Goal: Check status: Check status

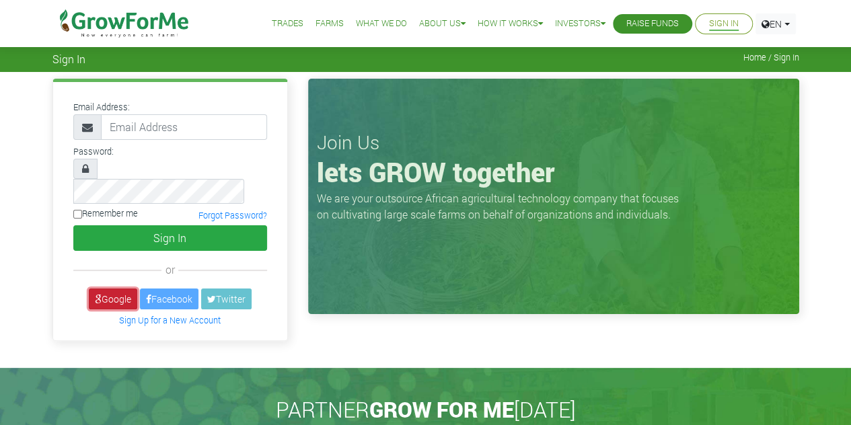
click at [121, 289] on link "Google" at bounding box center [113, 299] width 48 height 21
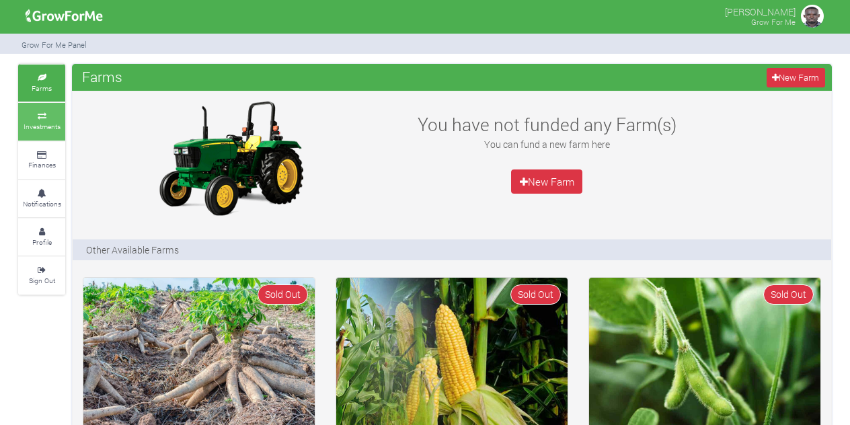
click at [56, 122] on small "Investments" at bounding box center [42, 126] width 37 height 9
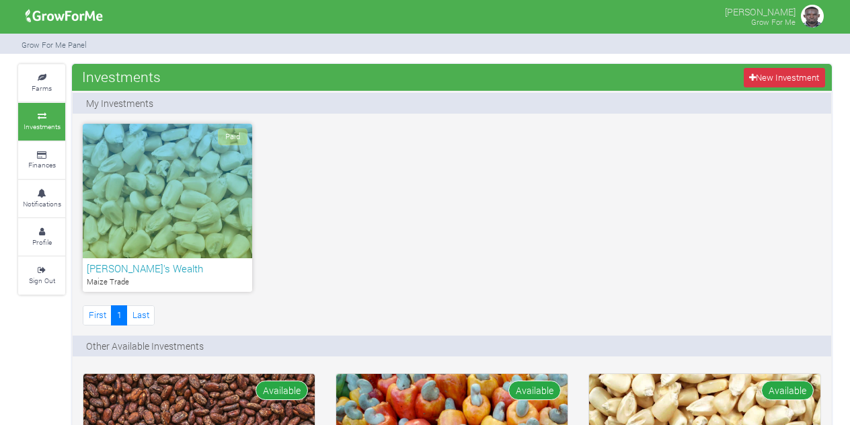
click at [138, 193] on div "Paid" at bounding box center [167, 191] width 169 height 135
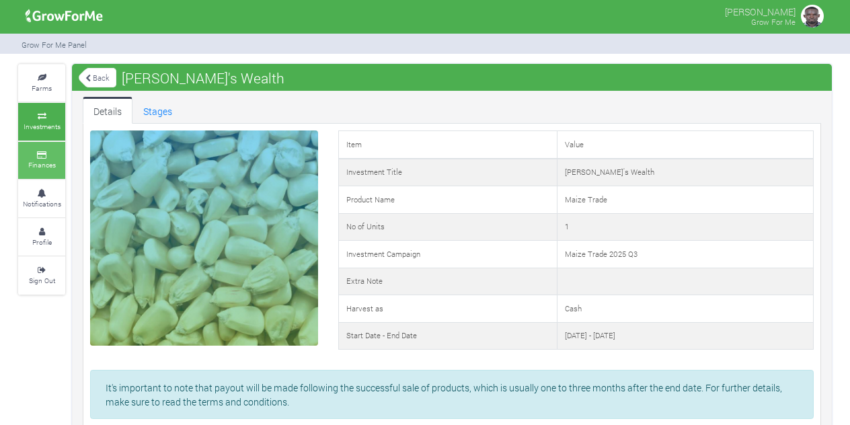
click at [52, 160] on small "Finances" at bounding box center [42, 164] width 28 height 9
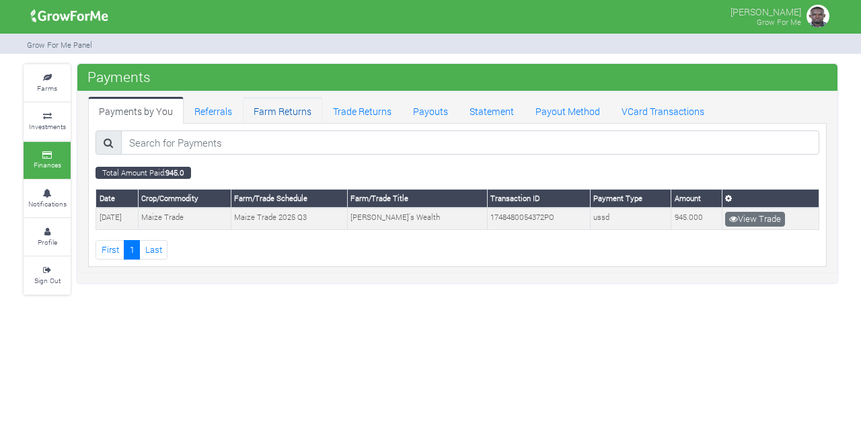
click at [272, 110] on link "Farm Returns" at bounding box center [282, 110] width 79 height 27
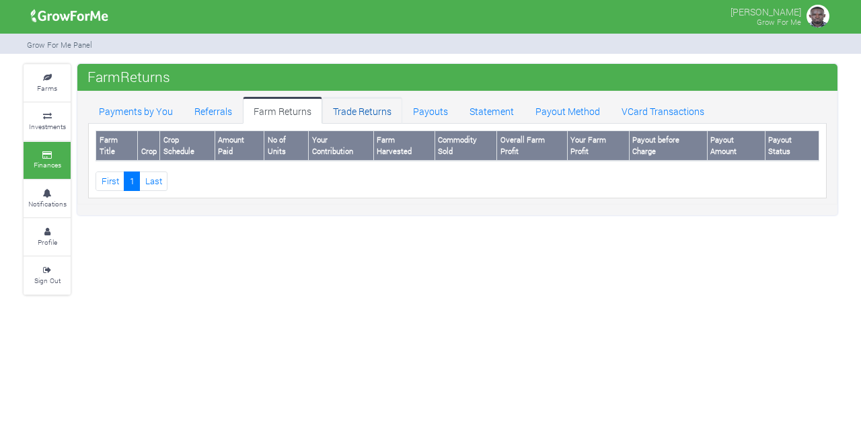
click at [374, 112] on link "Trade Returns" at bounding box center [362, 110] width 80 height 27
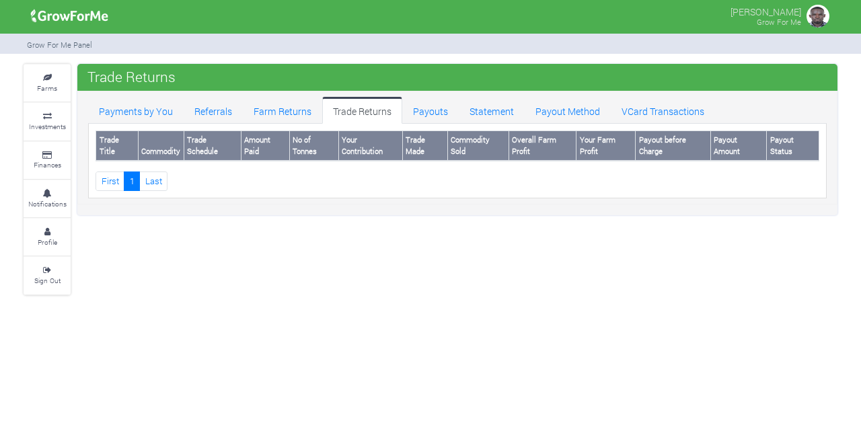
click at [57, 199] on small "Notifications" at bounding box center [47, 203] width 38 height 9
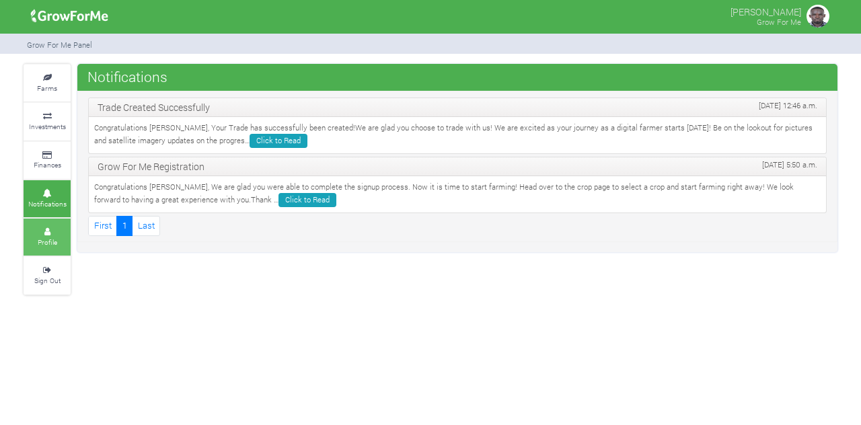
click at [63, 233] on link "Profile" at bounding box center [47, 237] width 47 height 37
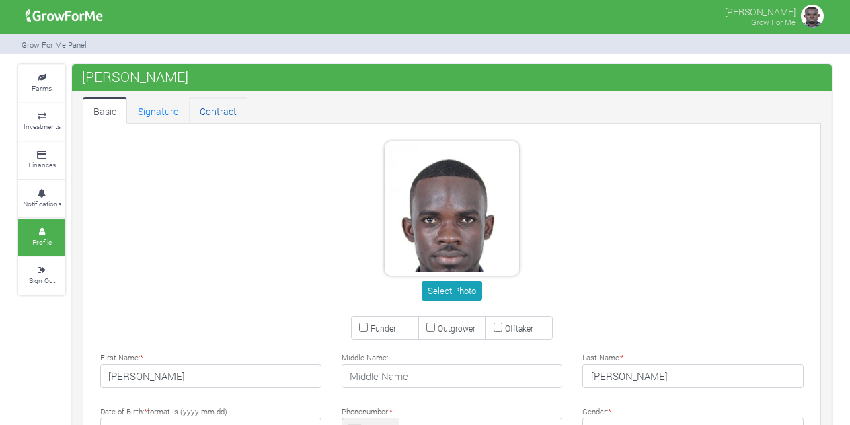
click at [204, 107] on link "Contract" at bounding box center [218, 110] width 59 height 27
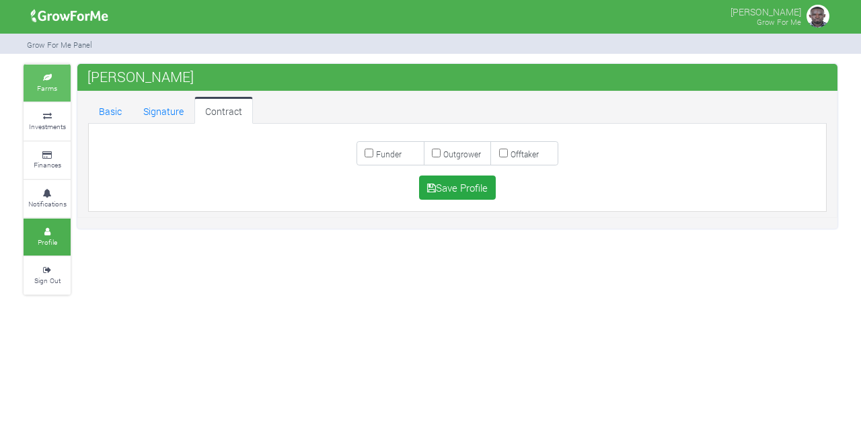
click at [37, 83] on link "Farms" at bounding box center [47, 83] width 47 height 37
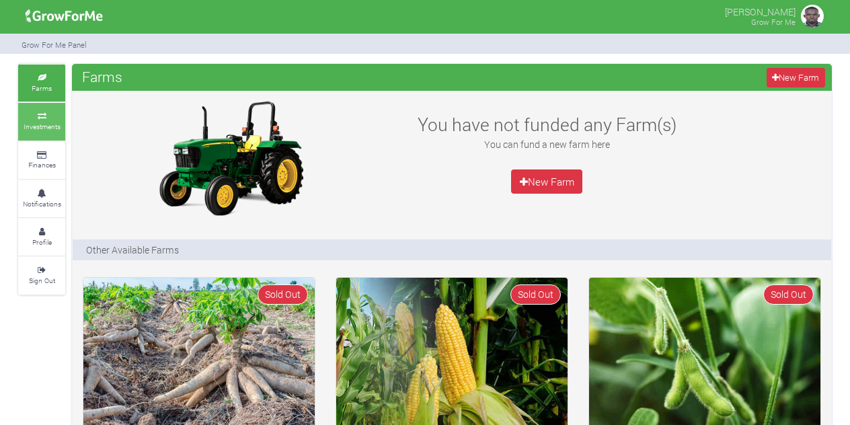
click at [50, 120] on link "Investments" at bounding box center [41, 121] width 47 height 37
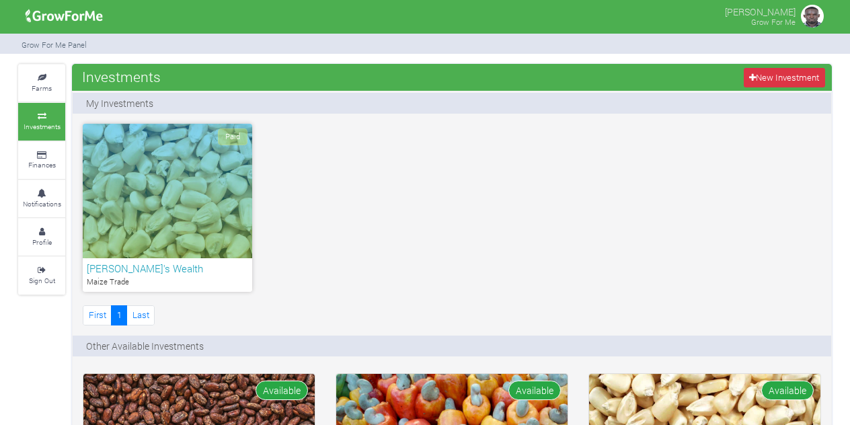
click at [116, 278] on p "Maize Trade" at bounding box center [167, 281] width 161 height 11
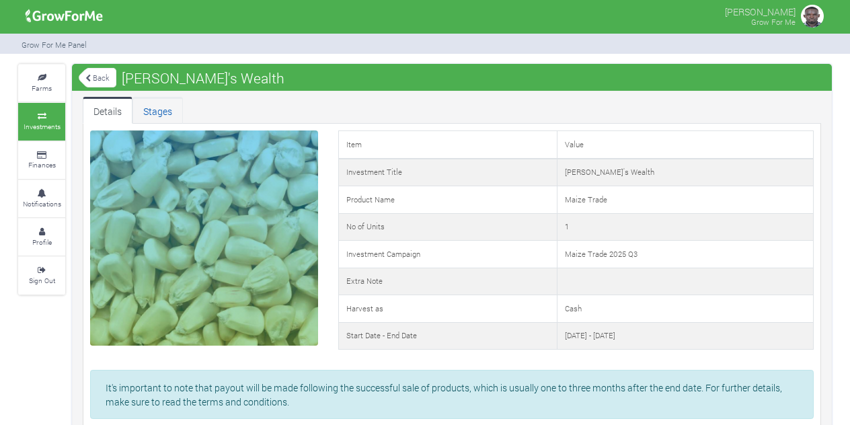
click at [157, 110] on link "Stages" at bounding box center [158, 110] width 50 height 27
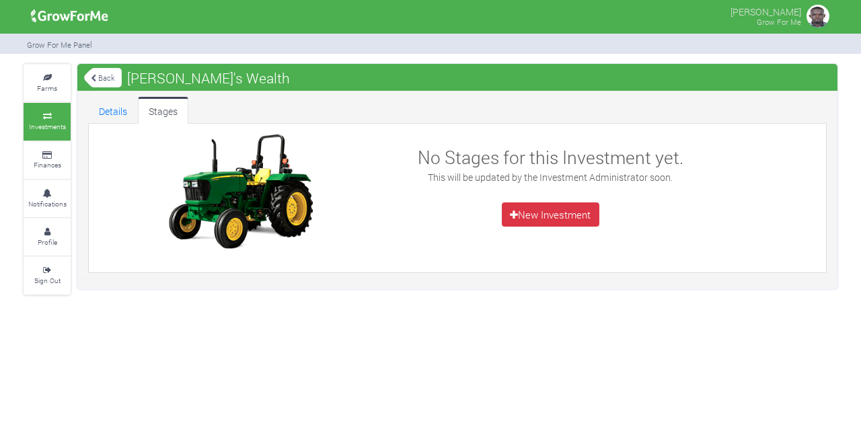
click at [22, 87] on div "Farms Investments Finances Notifications Profile Sign Out Back [PERSON_NAME]'s …" at bounding box center [430, 179] width 834 height 231
click at [42, 83] on link "Farms" at bounding box center [47, 83] width 47 height 37
